Goal: Task Accomplishment & Management: Use online tool/utility

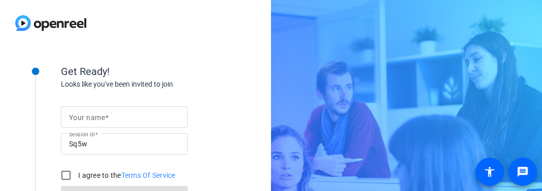
click at [145, 122] on input "Your name" at bounding box center [124, 117] width 111 height 12
type input "[PERSON_NAME]"
click at [68, 176] on input "I agree to the Terms Of Service" at bounding box center [66, 175] width 20 height 20
checkbox input "true"
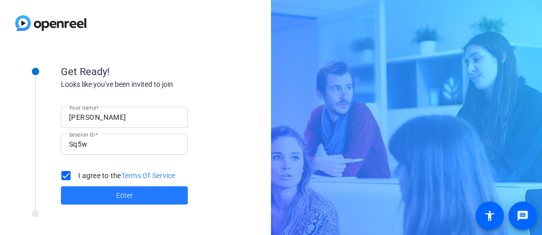
click at [153, 191] on span at bounding box center [124, 195] width 127 height 24
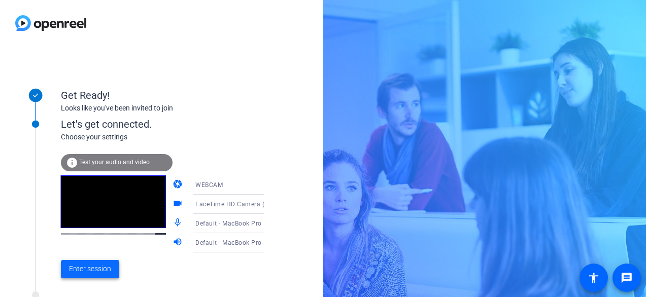
click at [100, 191] on span "Enter session" at bounding box center [90, 269] width 42 height 11
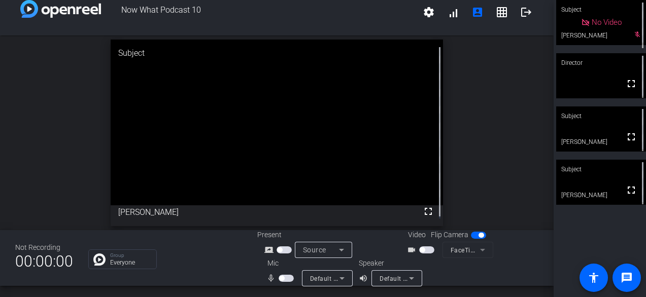
scroll to position [12, 0]
click at [471, 191] on span "button" at bounding box center [478, 234] width 15 height 7
click at [475, 191] on span "button" at bounding box center [478, 234] width 15 height 7
click at [284, 191] on span "button" at bounding box center [286, 278] width 15 height 7
click at [472, 191] on span "button" at bounding box center [478, 234] width 15 height 7
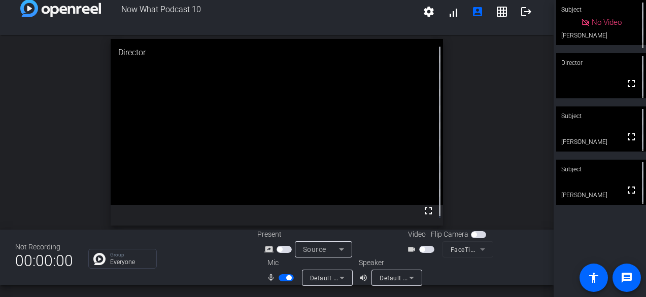
click at [472, 191] on span "button" at bounding box center [478, 234] width 15 height 7
click at [426, 191] on span "button" at bounding box center [426, 249] width 15 height 7
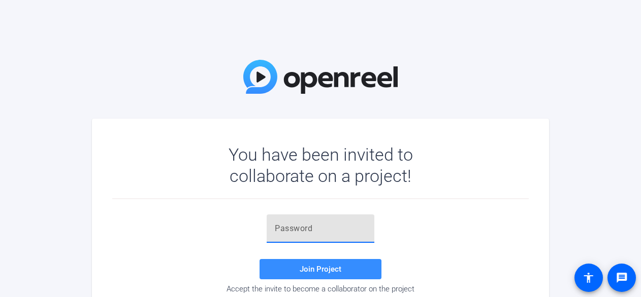
paste input "https://capture.openreel.com/collaborator/invite/cathleen.thier@servicenow.com/…"
type input "https://capture.openreel.com/collaborator/invite/cathleen.thier@servicenow.com/…"
click at [322, 268] on span "Join Project" at bounding box center [320, 269] width 42 height 9
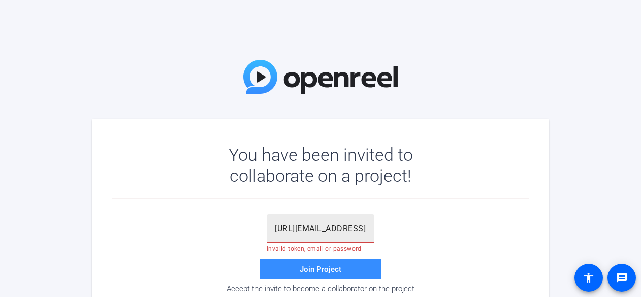
drag, startPoint x: 273, startPoint y: 230, endPoint x: 304, endPoint y: 228, distance: 30.6
click at [304, 228] on div "https://capture.openreel.com/collaborator/invite/cathleen.thier@servicenow.com/…" at bounding box center [320, 229] width 108 height 28
drag, startPoint x: 365, startPoint y: 227, endPoint x: 203, endPoint y: 214, distance: 163.5
click at [203, 214] on div "https://capture.openreel.com/collaborator/invite/cathleen.thier@servicenow.com/…" at bounding box center [320, 255] width 416 height 112
paste input "_{3^jZ"
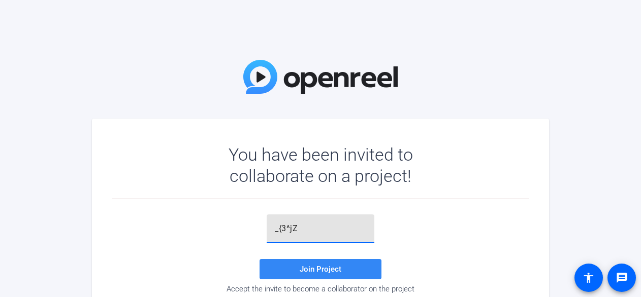
type input "_{3^jZ"
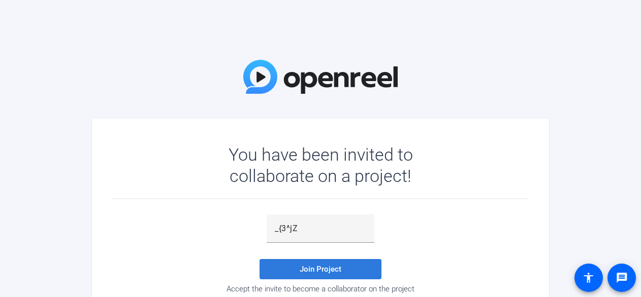
click at [328, 271] on span "Join Project" at bounding box center [320, 269] width 42 height 9
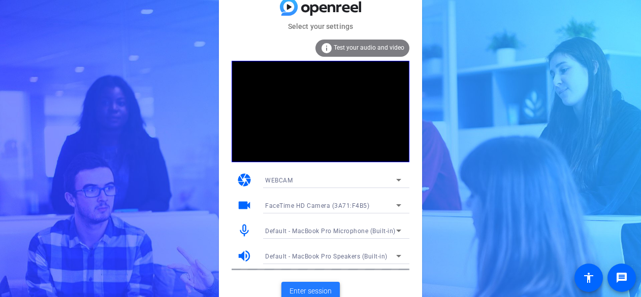
click at [322, 290] on span "Enter session" at bounding box center [310, 291] width 42 height 11
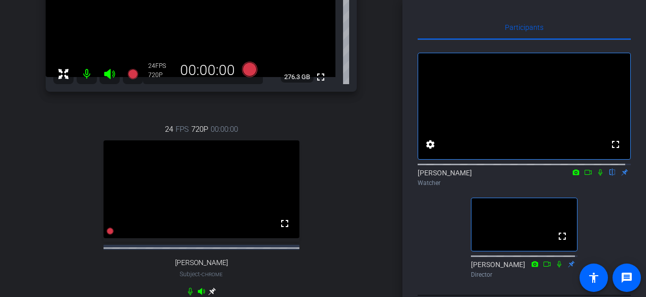
scroll to position [185, 0]
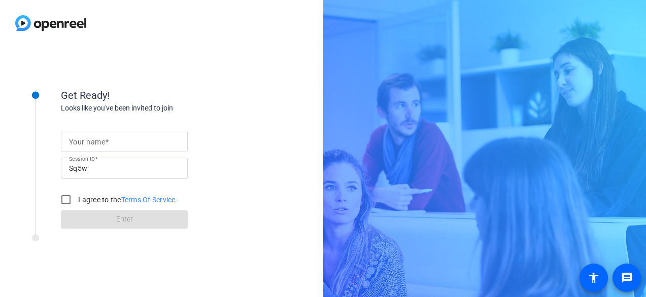
click at [130, 143] on input "Your name" at bounding box center [124, 142] width 111 height 12
type input "[PERSON_NAME]"
click at [68, 202] on input "I agree to the Terms Of Service" at bounding box center [66, 200] width 20 height 20
checkbox input "true"
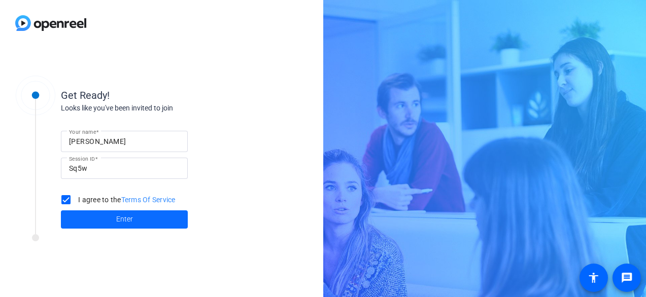
click at [120, 220] on span "Enter" at bounding box center [124, 219] width 17 height 11
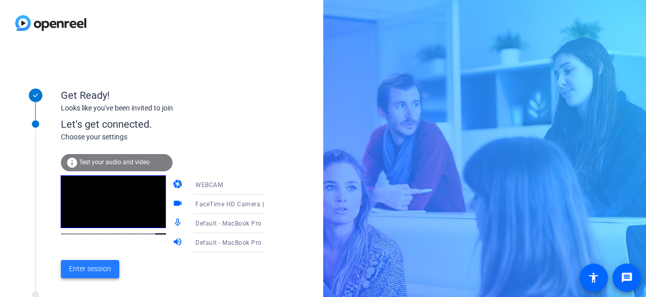
click at [90, 269] on span "Enter session" at bounding box center [90, 269] width 42 height 11
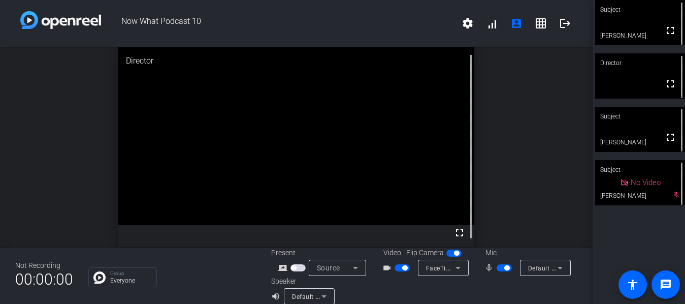
click at [496, 271] on span "button" at bounding box center [503, 267] width 15 height 7
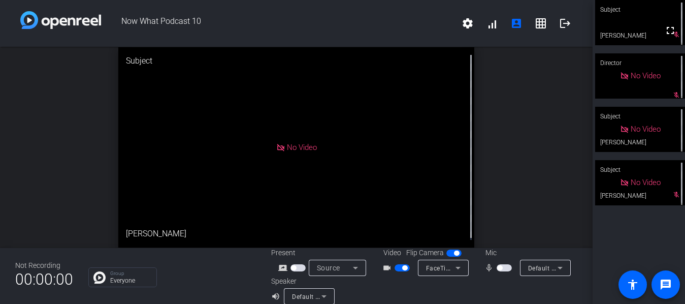
click at [410, 270] on span "button" at bounding box center [401, 267] width 15 height 7
